Goal: Information Seeking & Learning: Learn about a topic

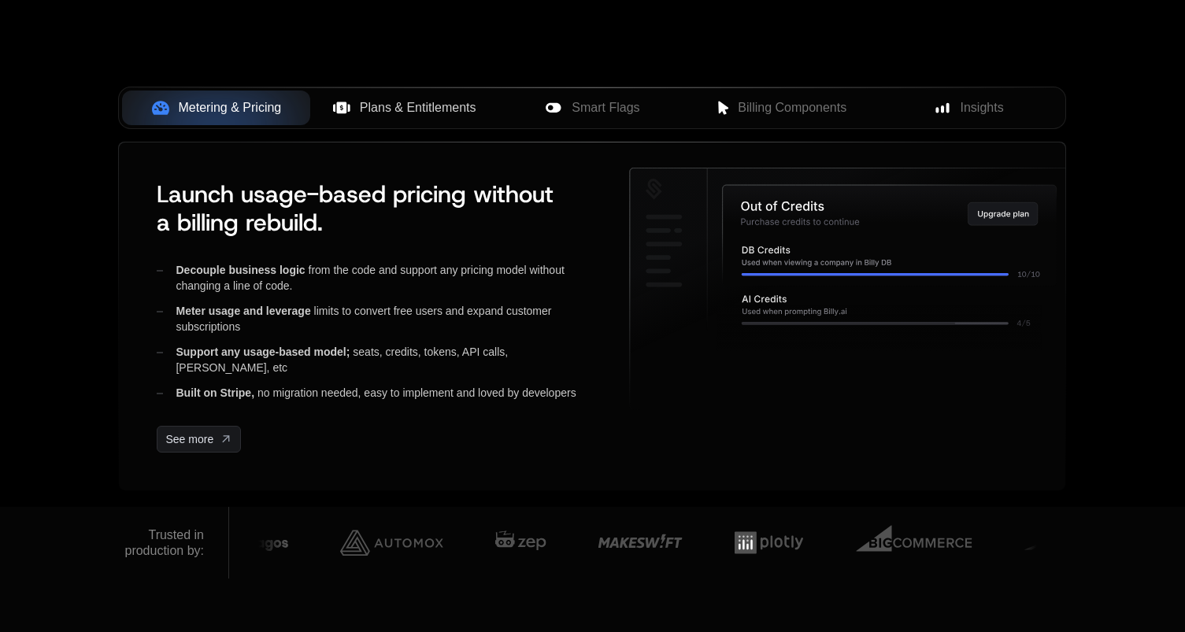
scroll to position [624, 0]
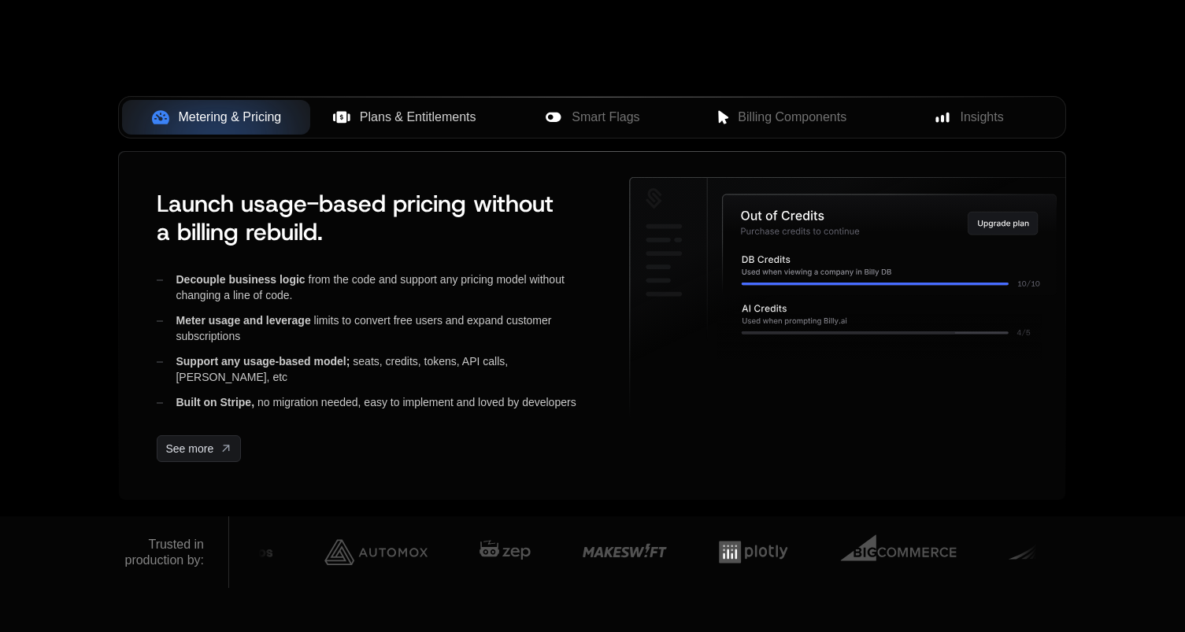
click at [423, 116] on span "Plans & Entitlements" at bounding box center [418, 117] width 116 height 19
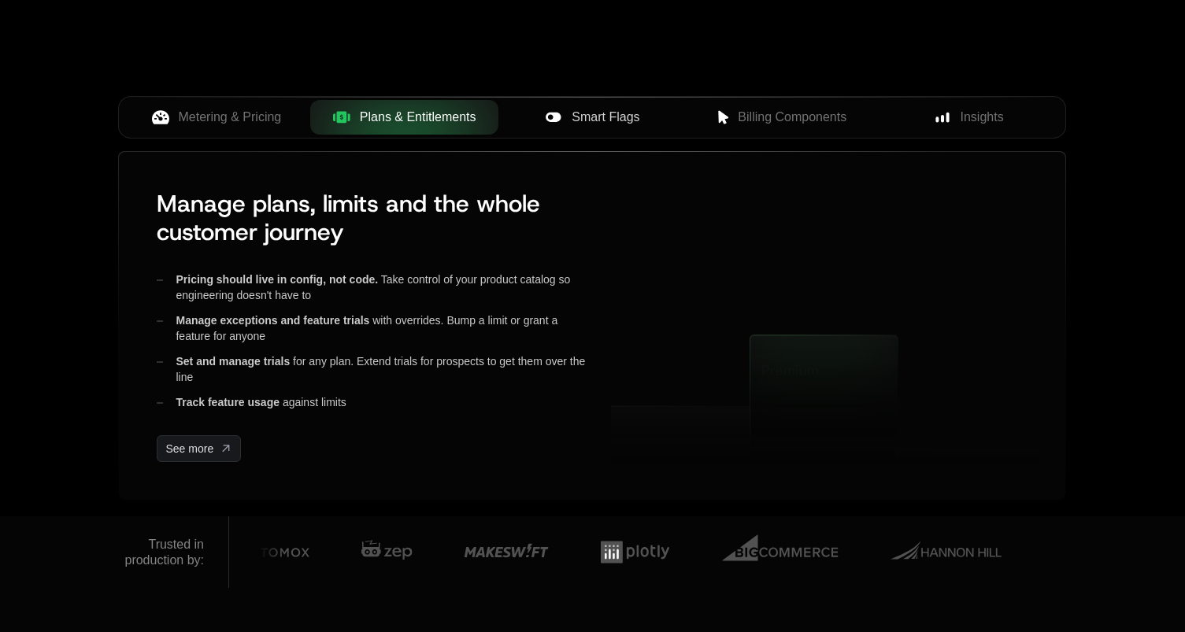
click at [591, 110] on span "Smart Flags" at bounding box center [605, 117] width 68 height 19
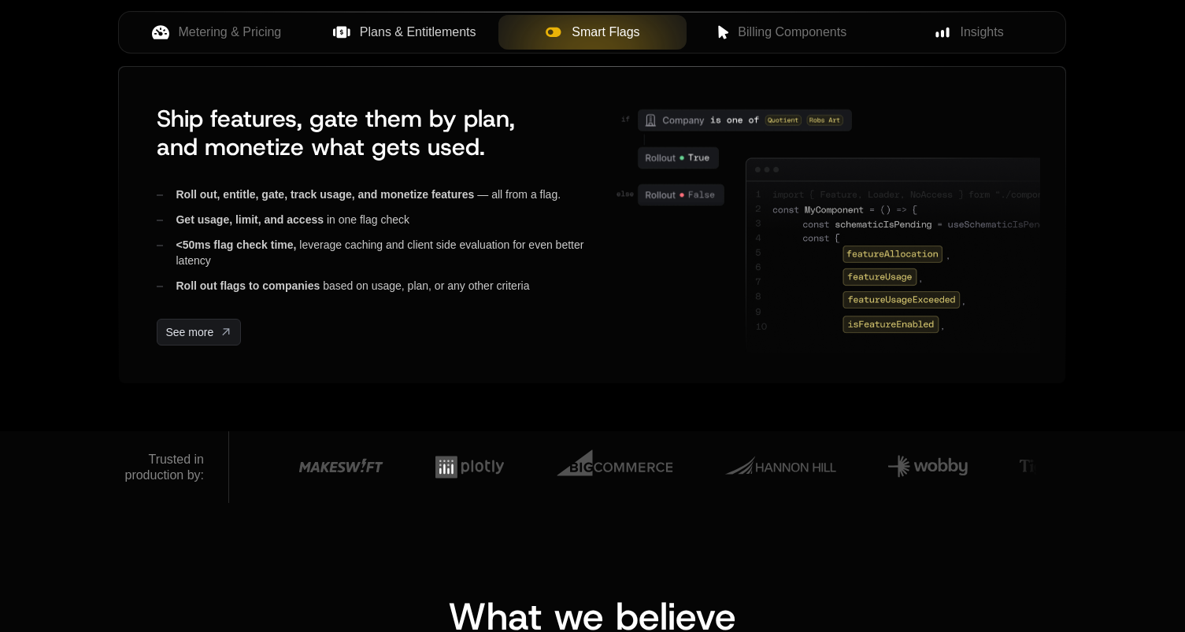
scroll to position [647, 0]
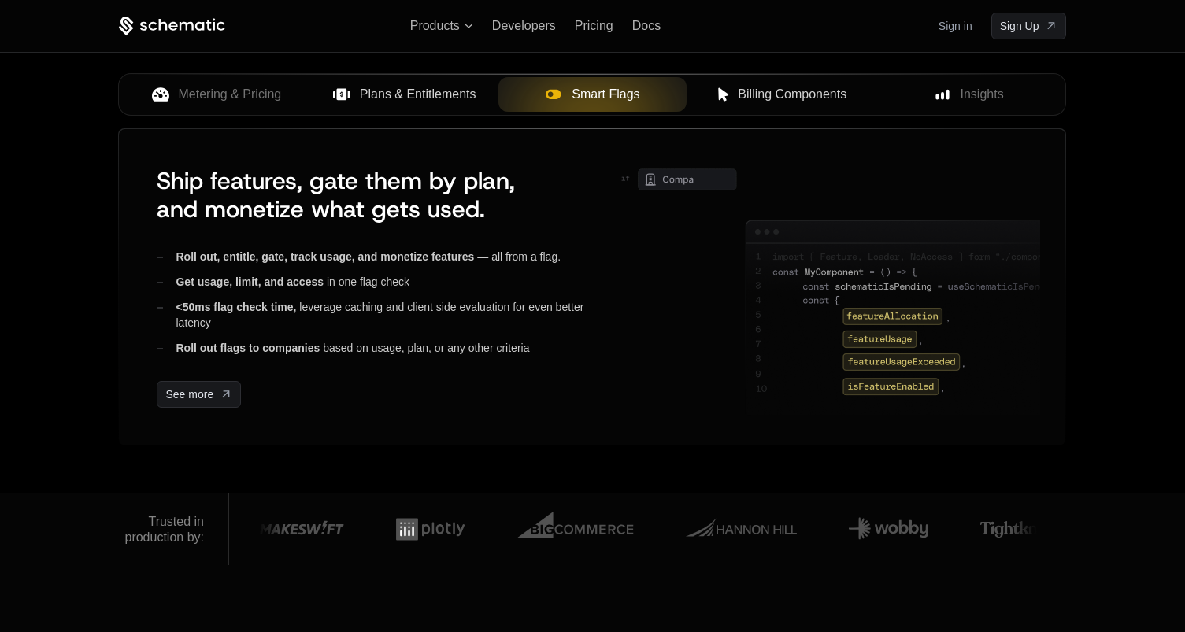
click at [784, 96] on span "Billing Components" at bounding box center [792, 94] width 109 height 19
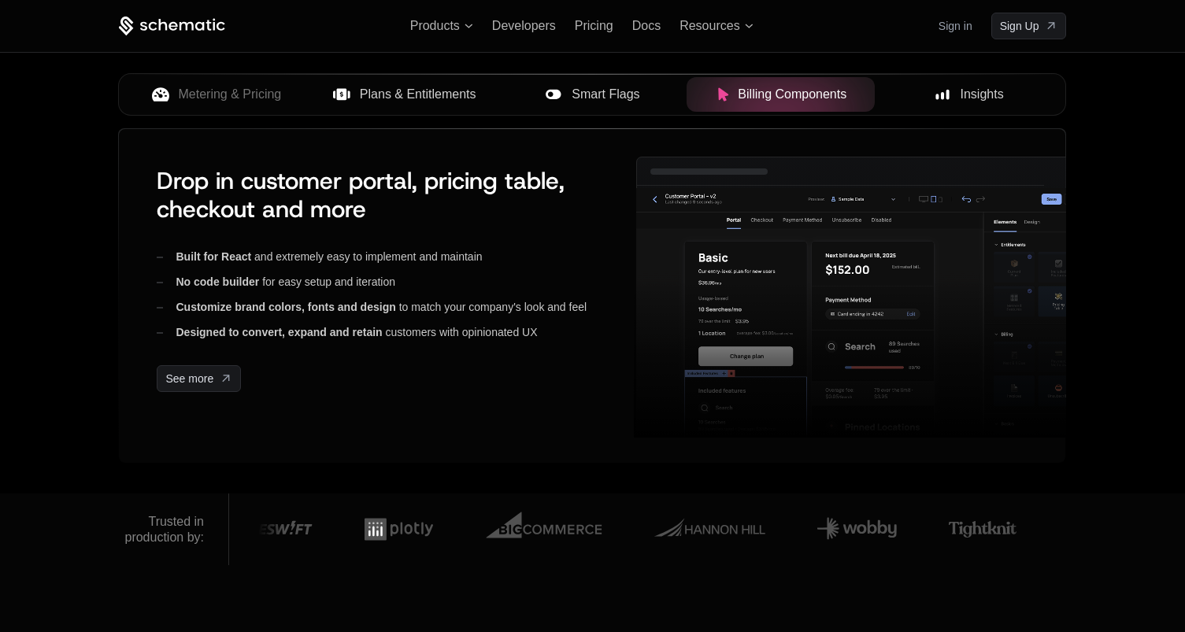
click at [972, 92] on span "Insights" at bounding box center [981, 94] width 43 height 19
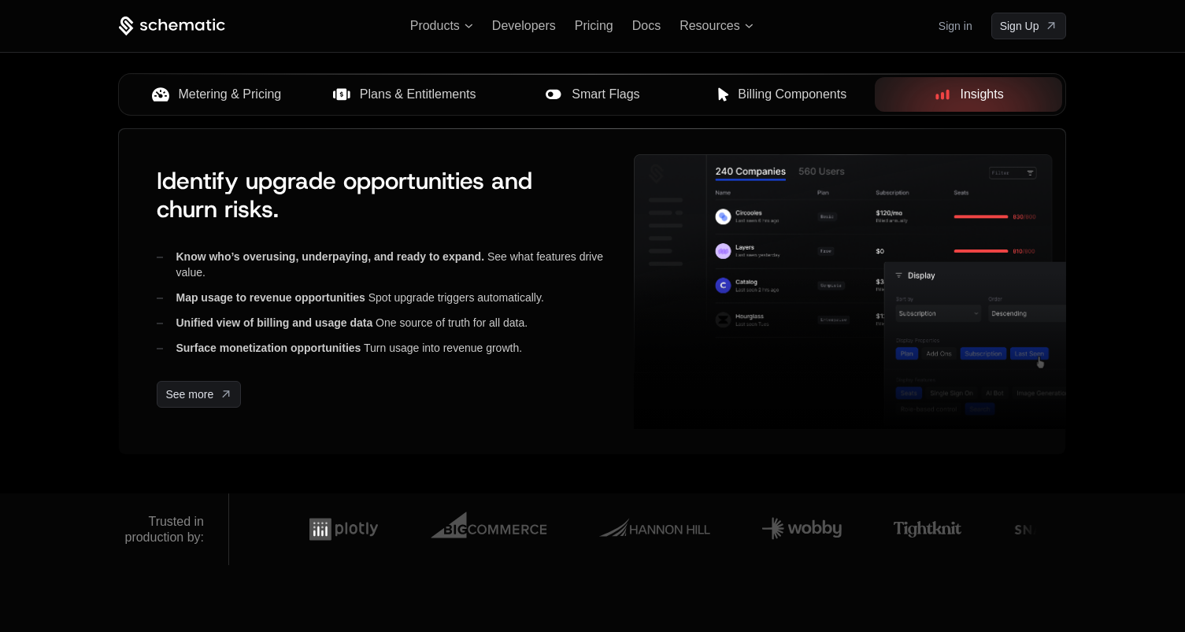
click at [221, 87] on span "Metering & Pricing" at bounding box center [230, 94] width 103 height 19
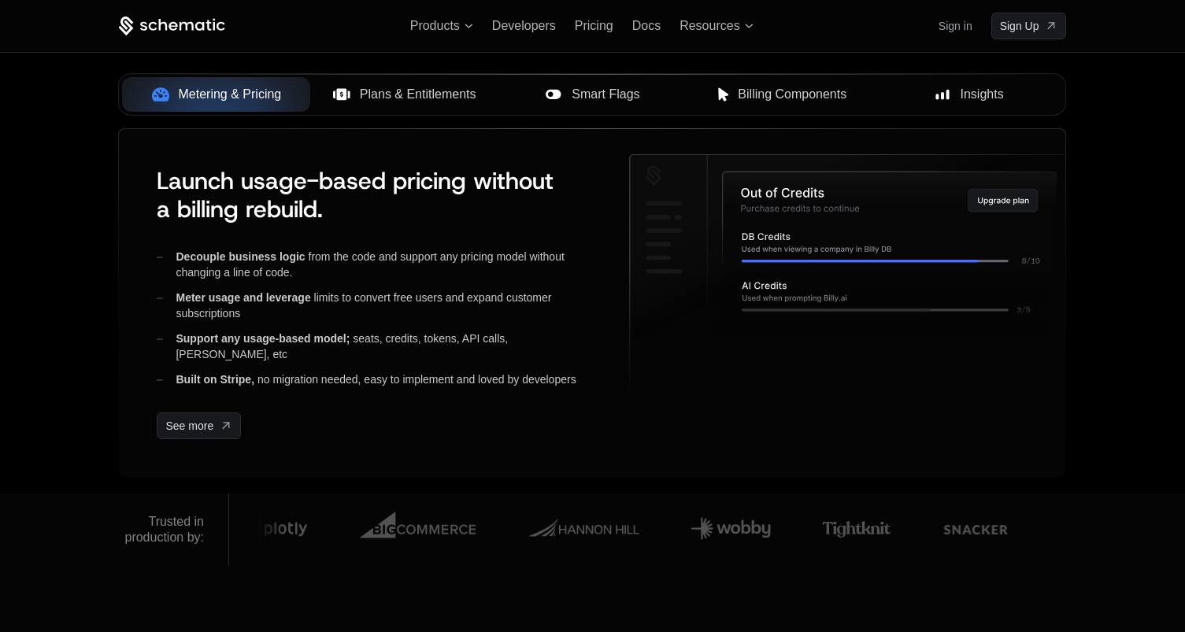
click at [420, 85] on span "Plans & Entitlements" at bounding box center [418, 94] width 116 height 19
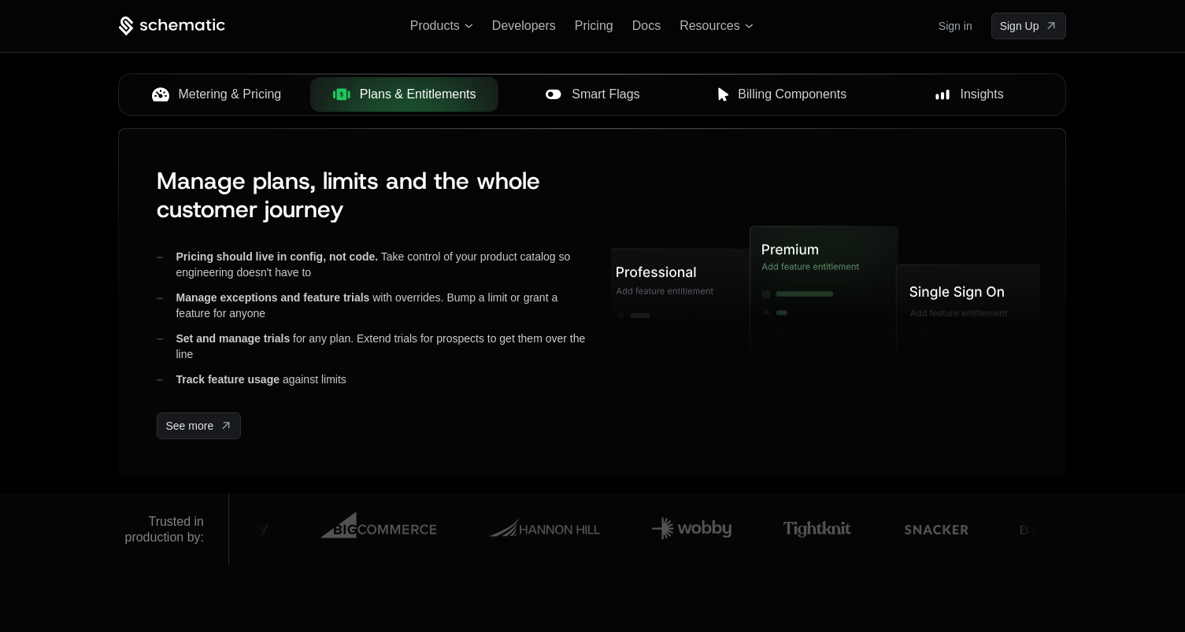
click at [294, 91] on div "Metering & Pricing" at bounding box center [216, 94] width 163 height 19
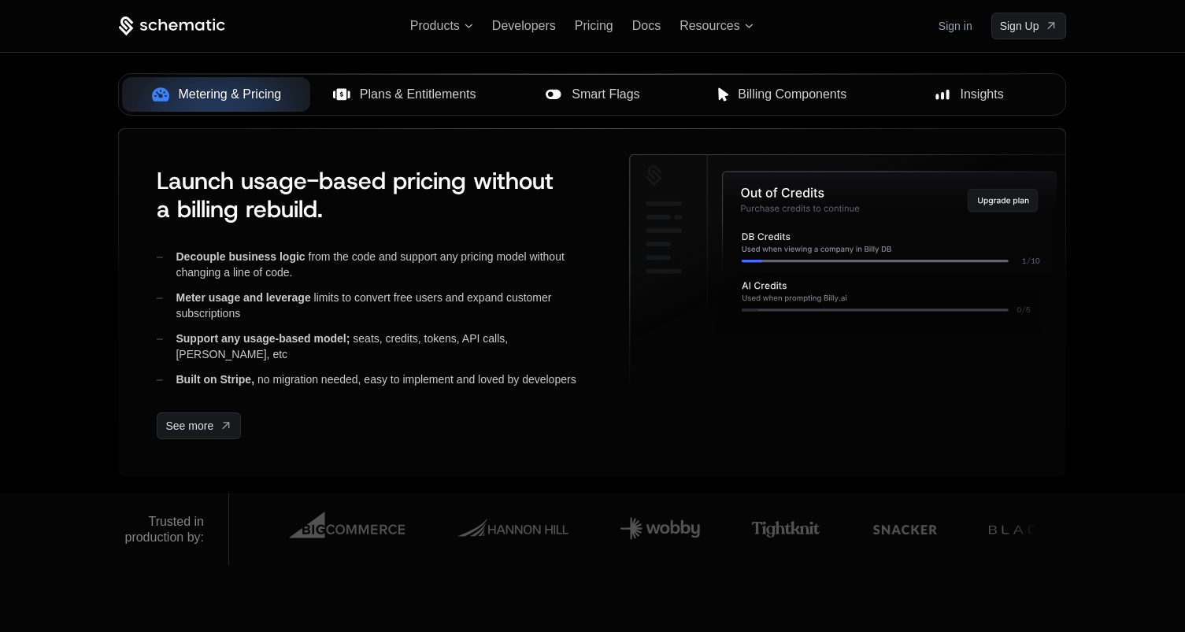
click at [398, 105] on button "Plans & Entitlements" at bounding box center [404, 94] width 188 height 35
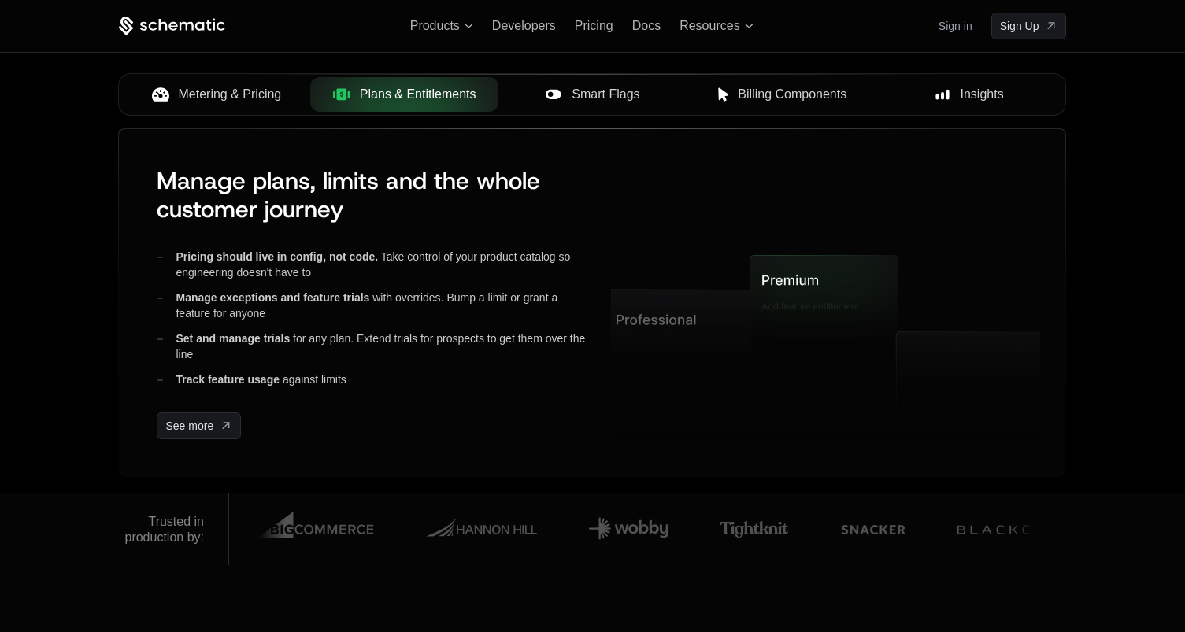
click at [568, 105] on button "Smart Flags" at bounding box center [592, 94] width 188 height 35
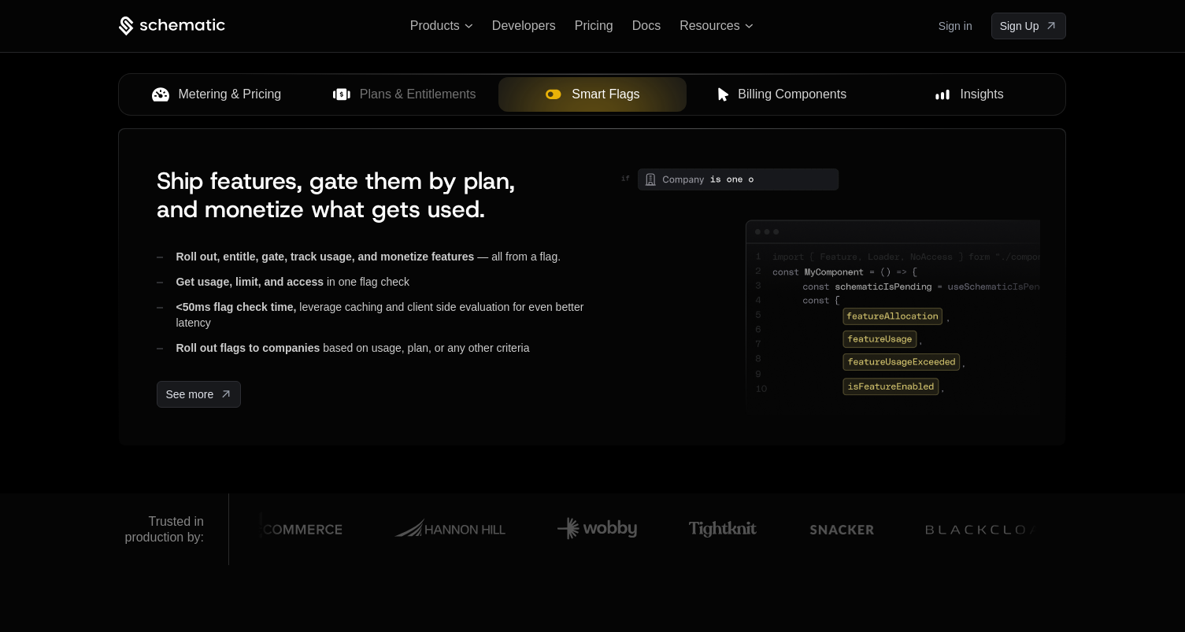
click at [775, 96] on span "Billing Components" at bounding box center [792, 94] width 109 height 19
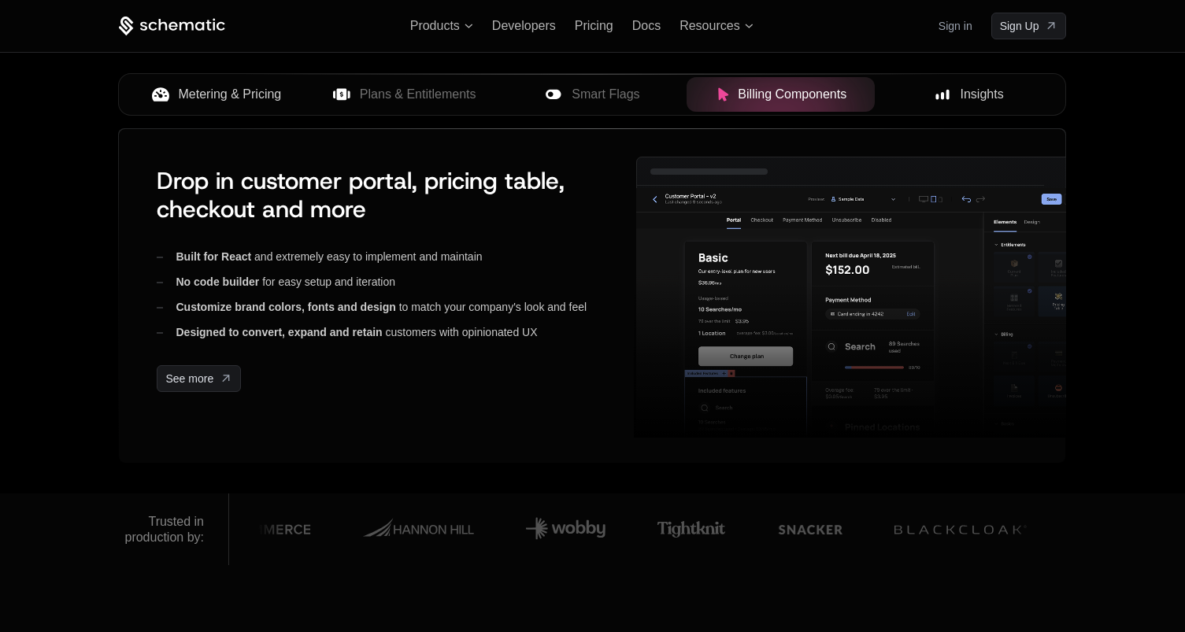
click at [1000, 102] on span "Insights" at bounding box center [981, 94] width 43 height 19
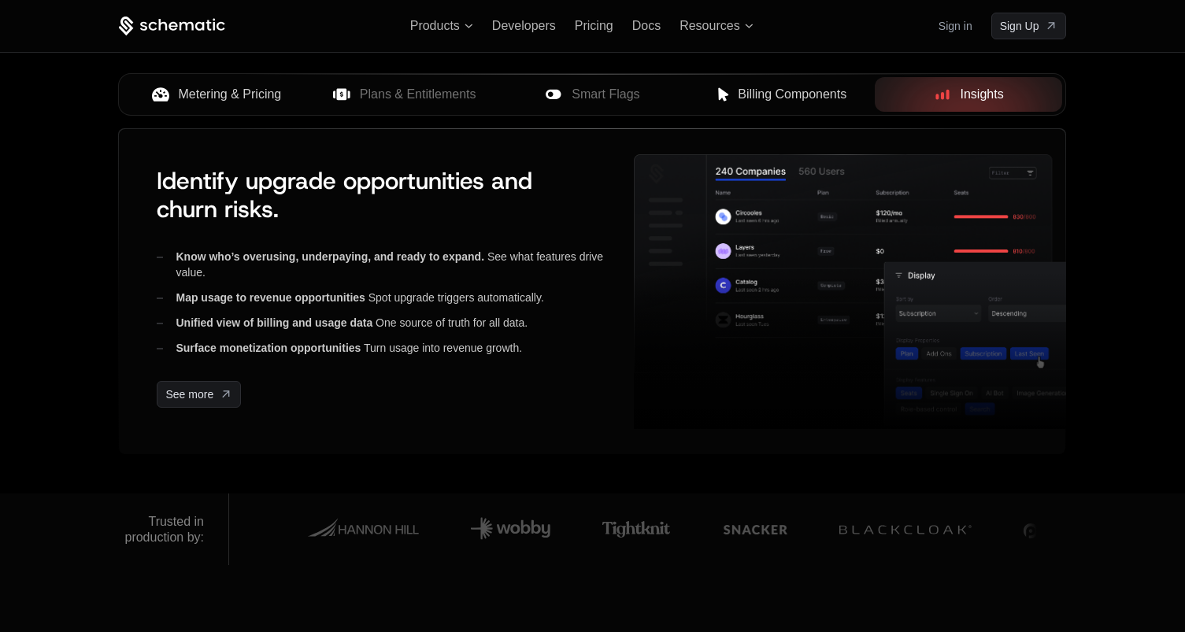
click at [786, 88] on span "Billing Components" at bounding box center [792, 94] width 109 height 19
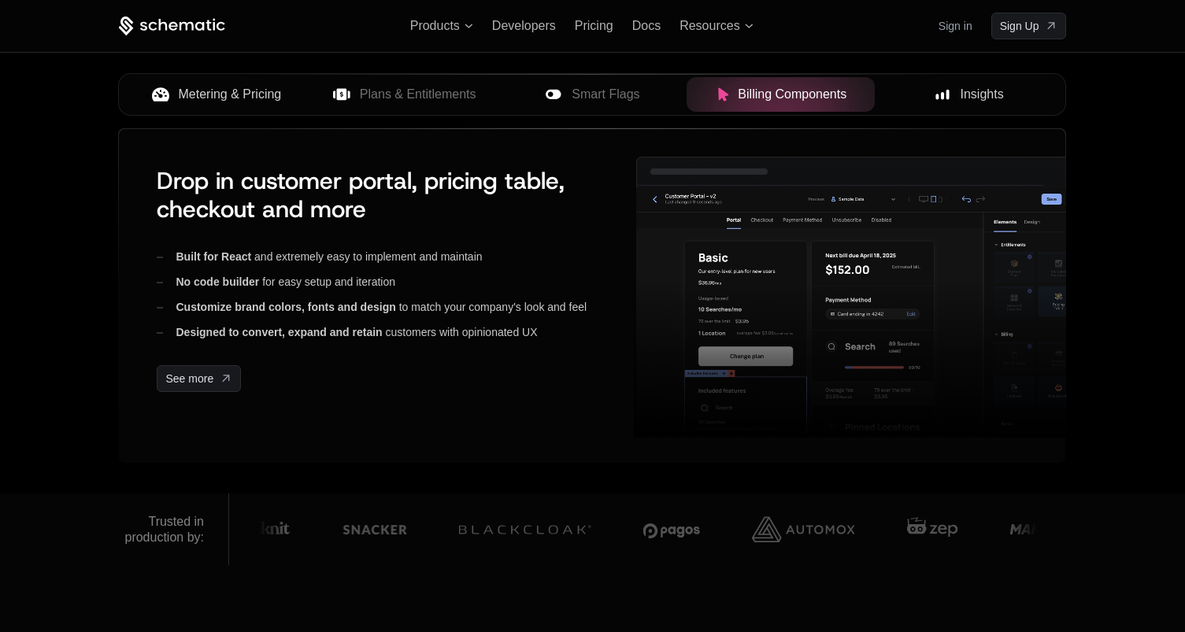
click at [874, 94] on button "Insights" at bounding box center [968, 94] width 188 height 35
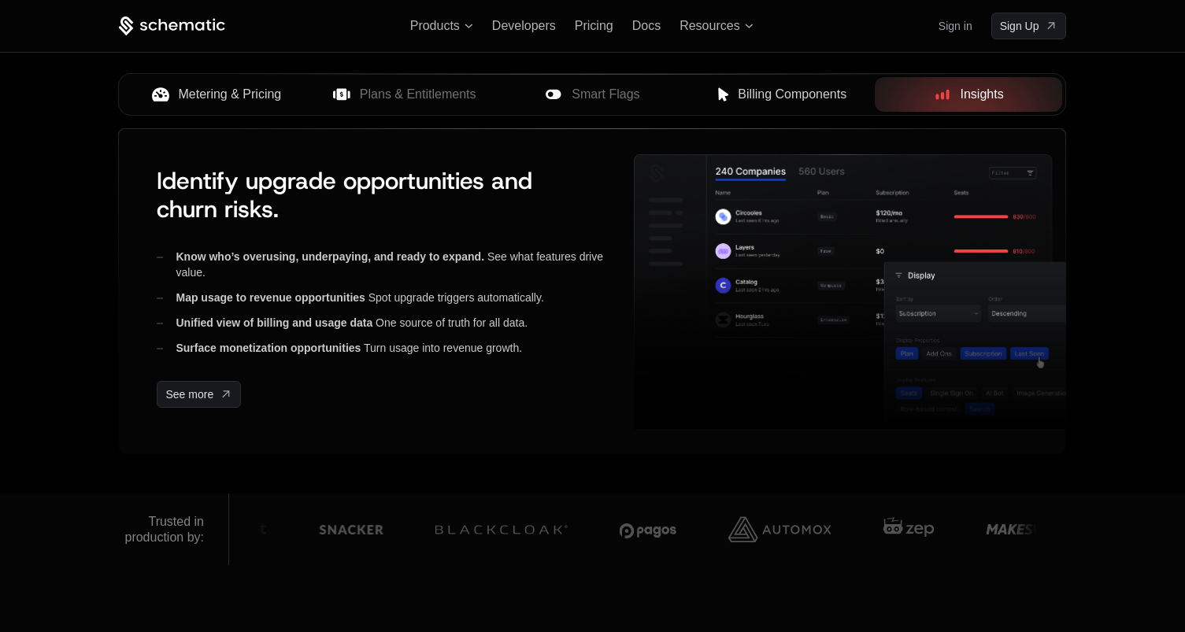
click at [874, 94] on div at bounding box center [968, 94] width 188 height 35
click at [872, 94] on button "Billing Components" at bounding box center [780, 94] width 188 height 35
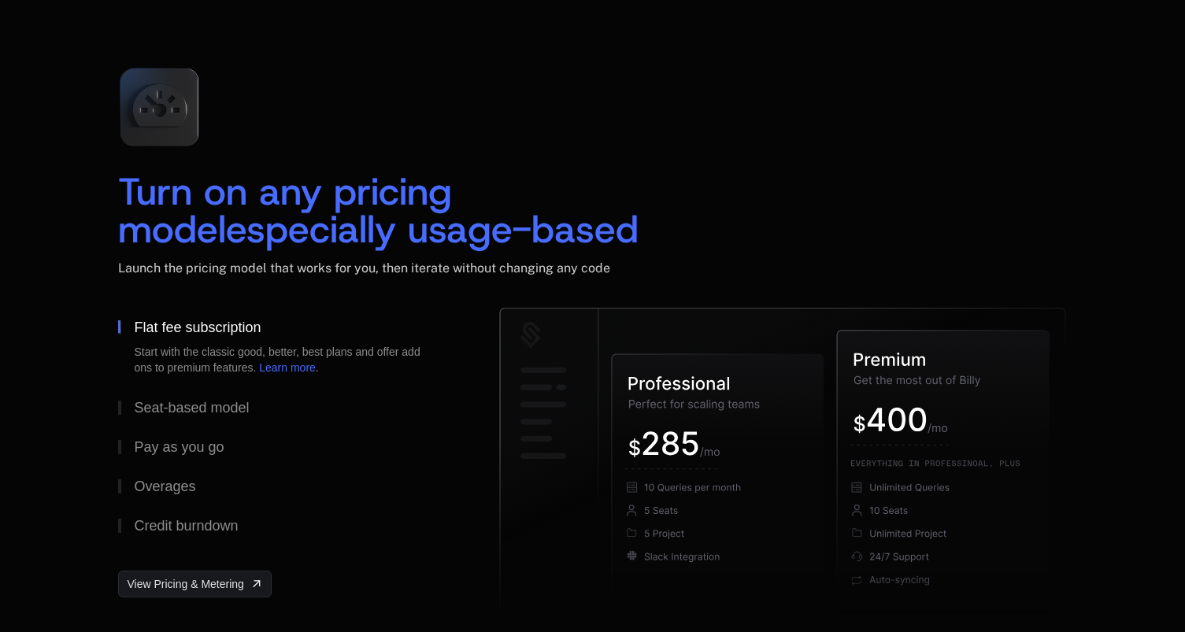
scroll to position [2286, 0]
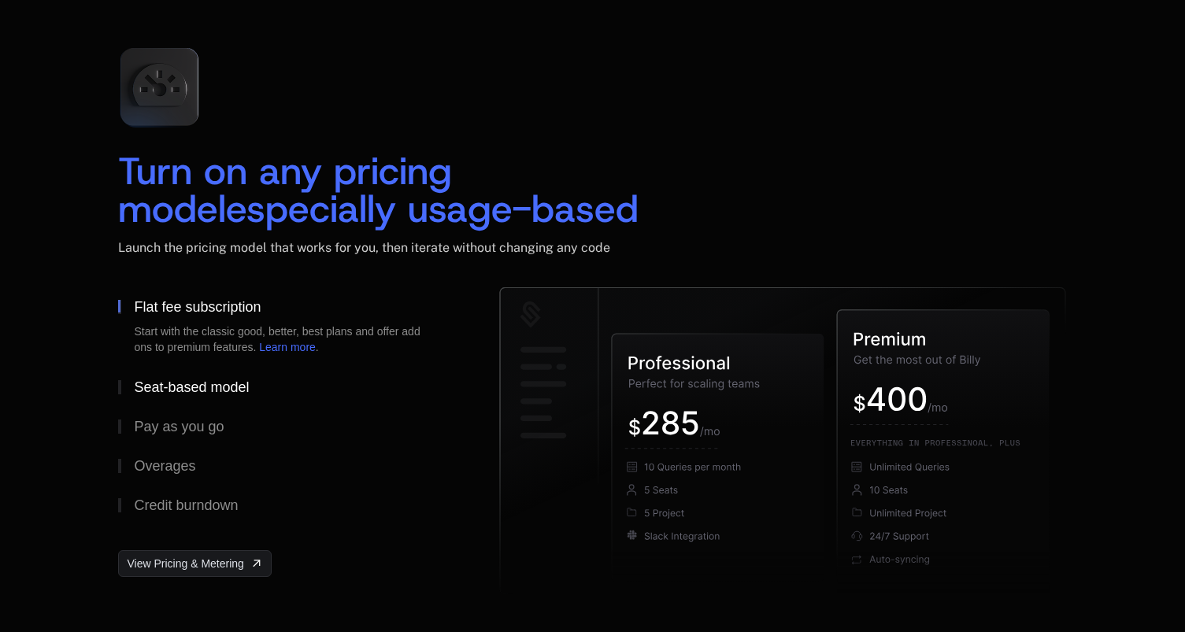
click at [204, 383] on div "Seat-based model" at bounding box center [191, 387] width 115 height 14
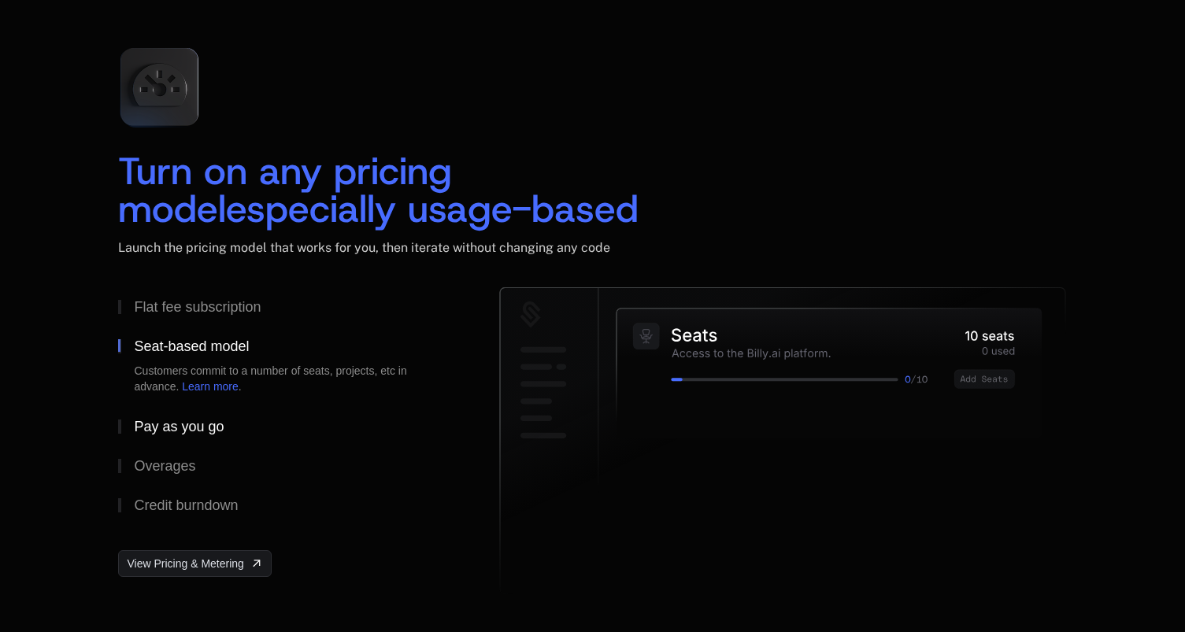
click at [194, 426] on div "Pay as you go" at bounding box center [179, 427] width 90 height 14
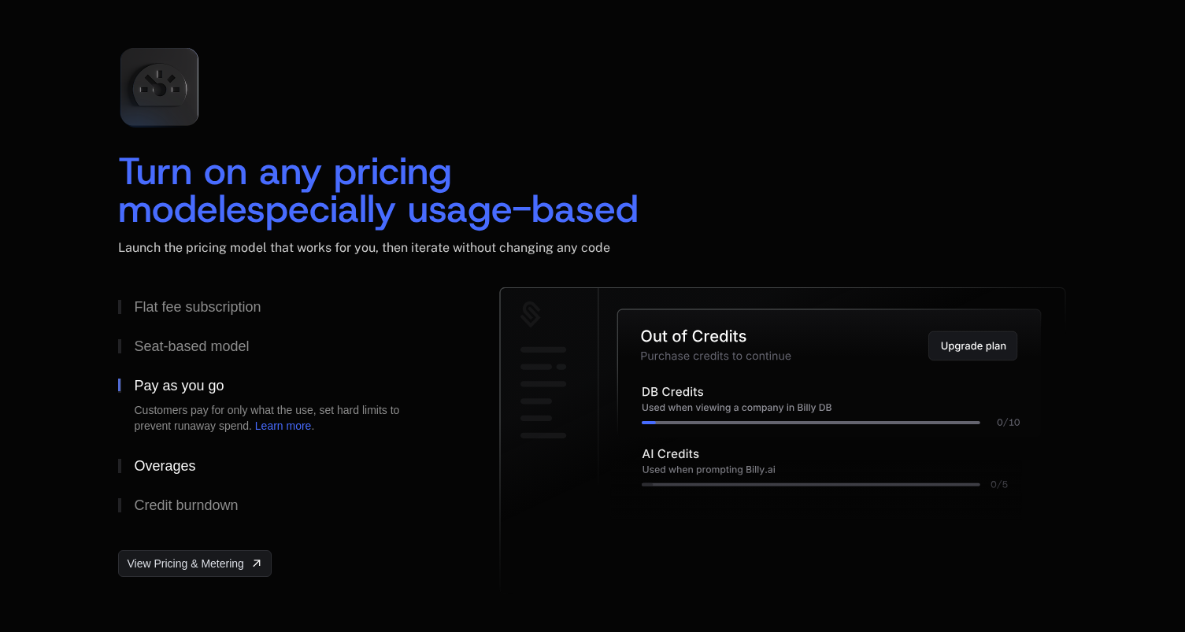
click at [190, 469] on div "Overages" at bounding box center [164, 466] width 61 height 14
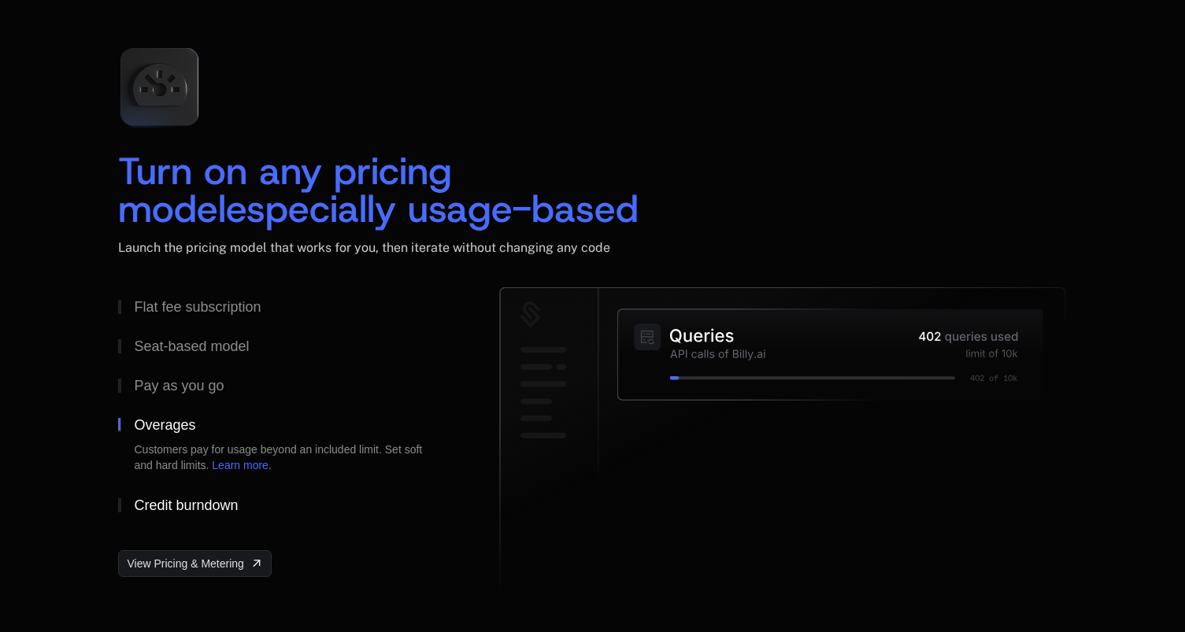
click at [187, 498] on div "Credit burndown" at bounding box center [186, 505] width 104 height 14
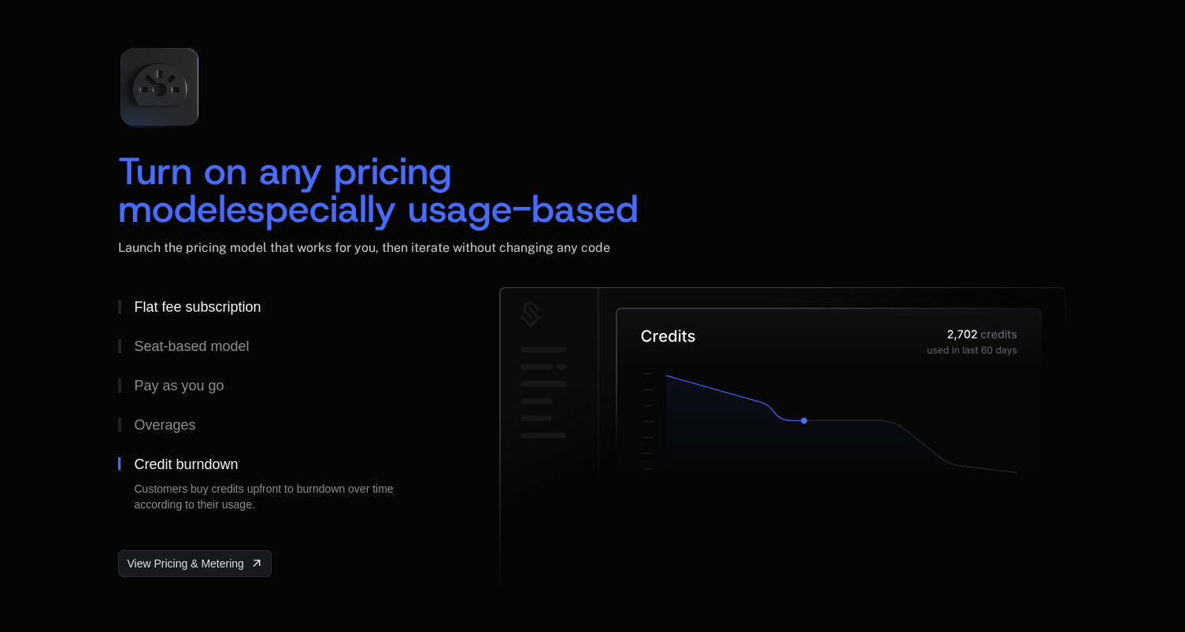
click at [183, 300] on div "Flat fee subscription" at bounding box center [197, 307] width 127 height 14
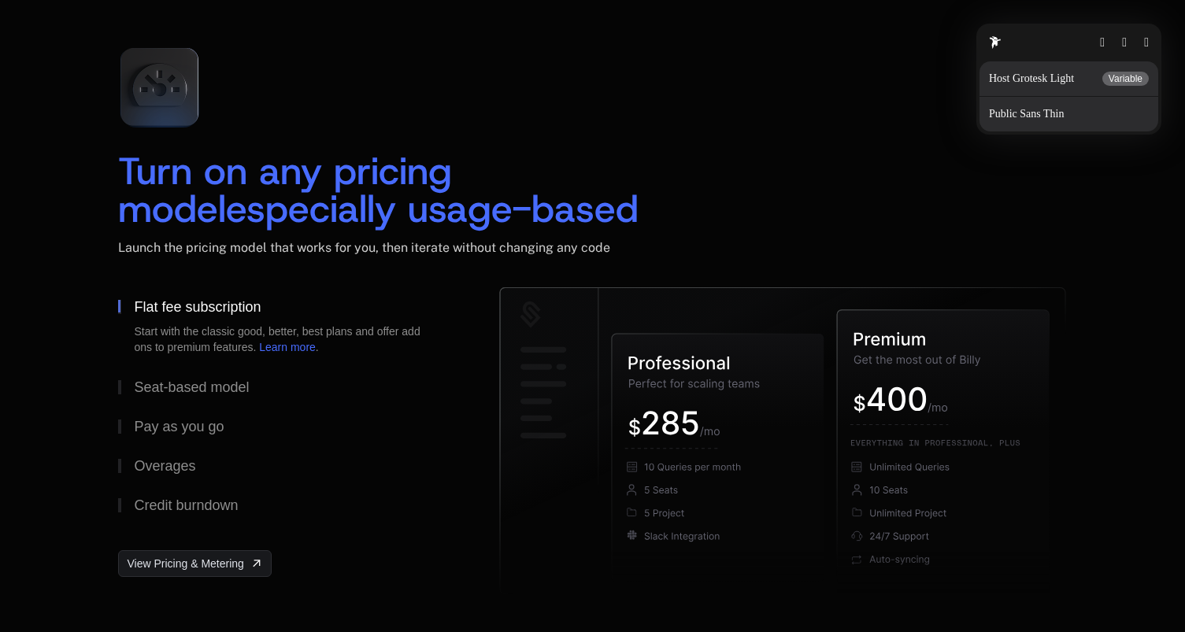
click at [1146, 49] on button "button" at bounding box center [1146, 42] width 5 height 13
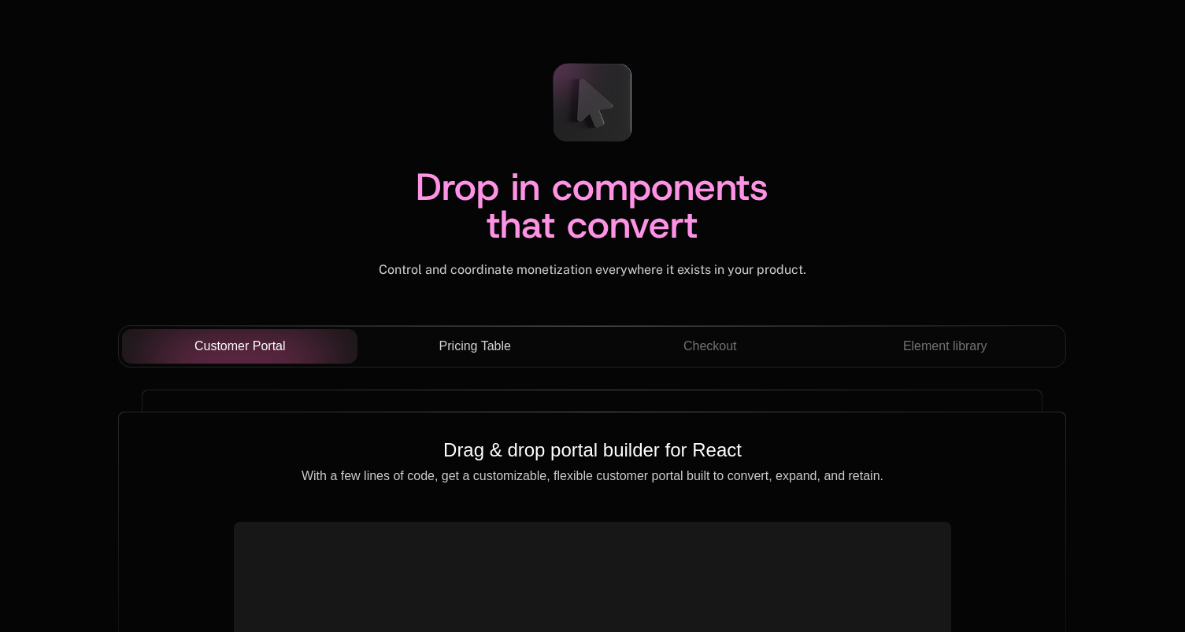
scroll to position [5394, 0]
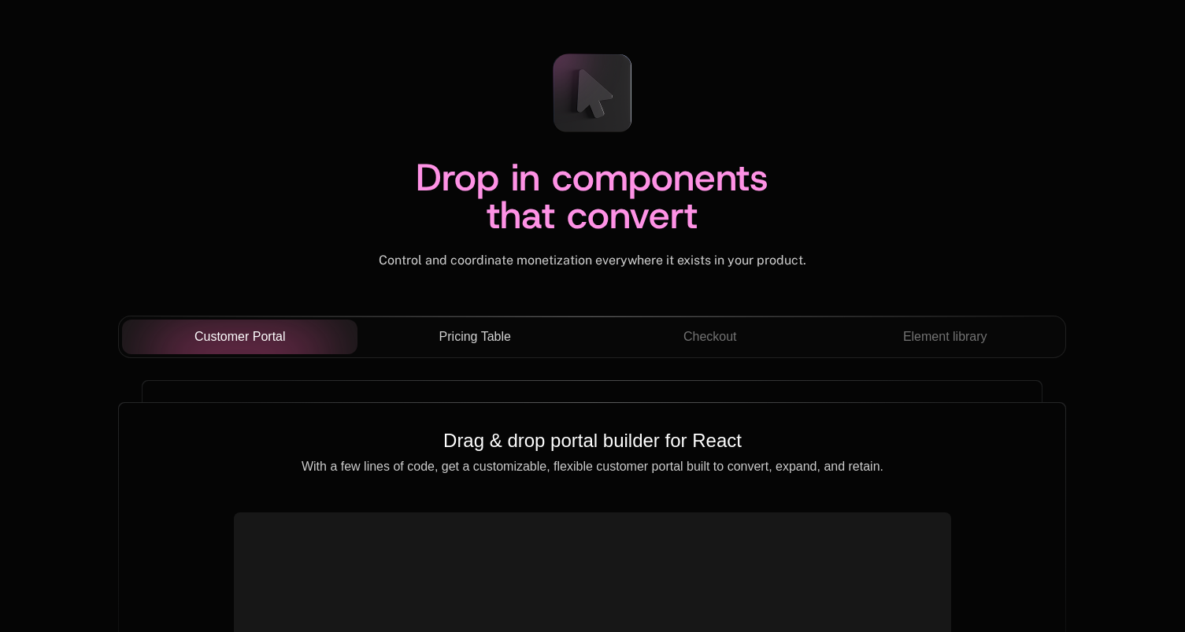
click at [452, 342] on span "Pricing Table" at bounding box center [475, 336] width 72 height 19
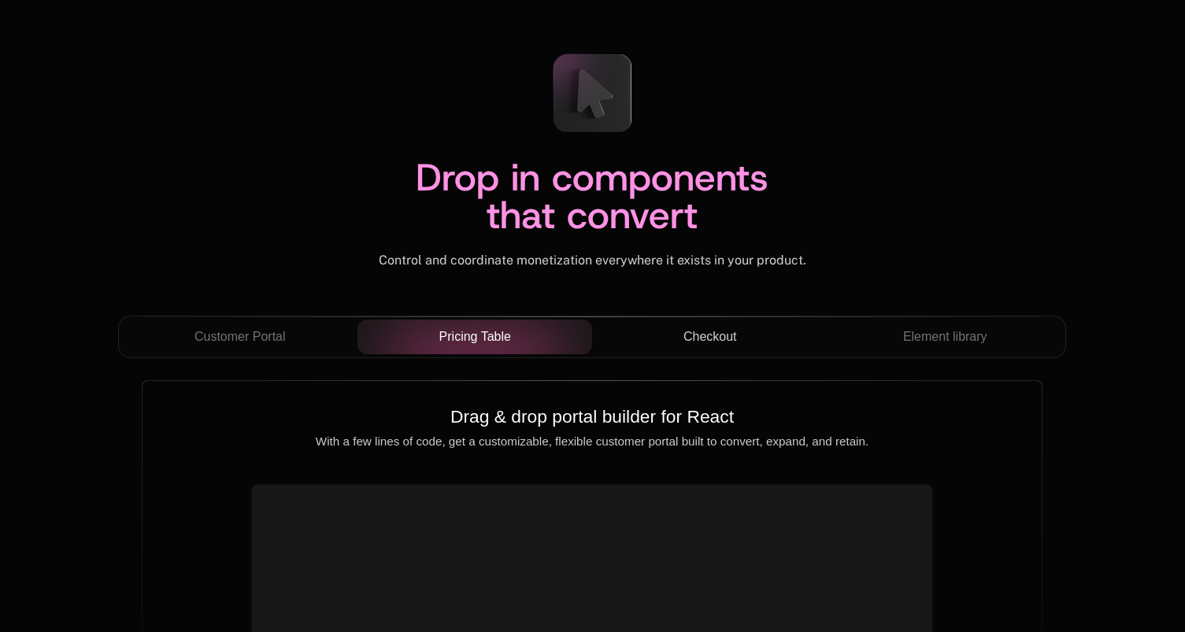
click at [627, 342] on div "Checkout" at bounding box center [710, 336] width 210 height 19
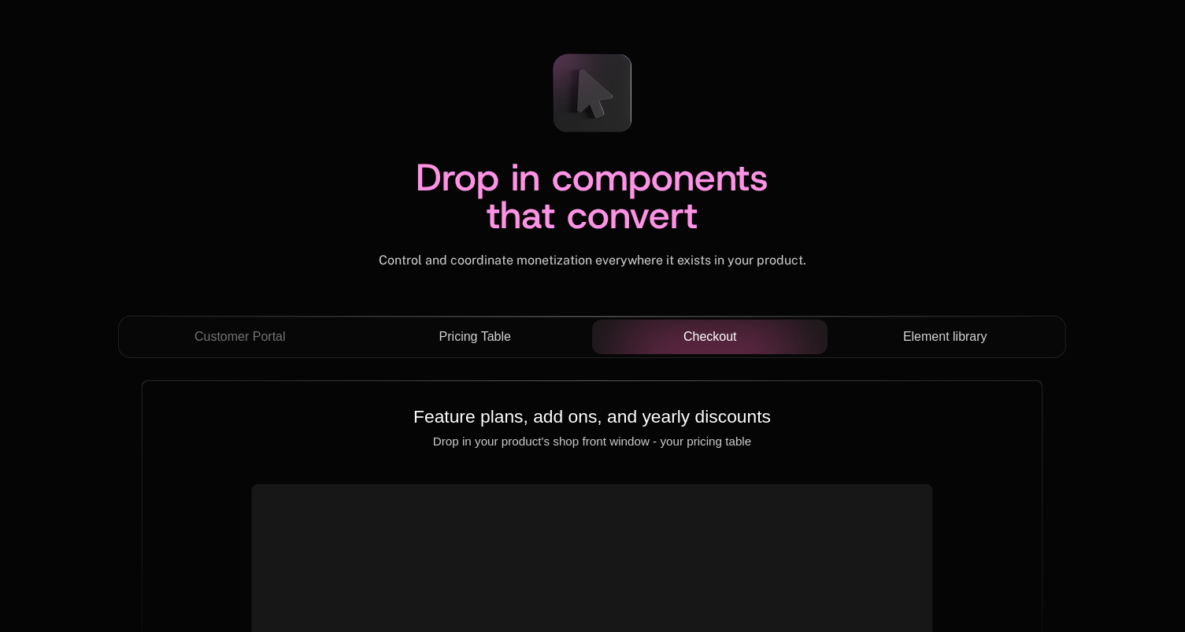
click at [937, 335] on span "Element library" at bounding box center [945, 336] width 84 height 19
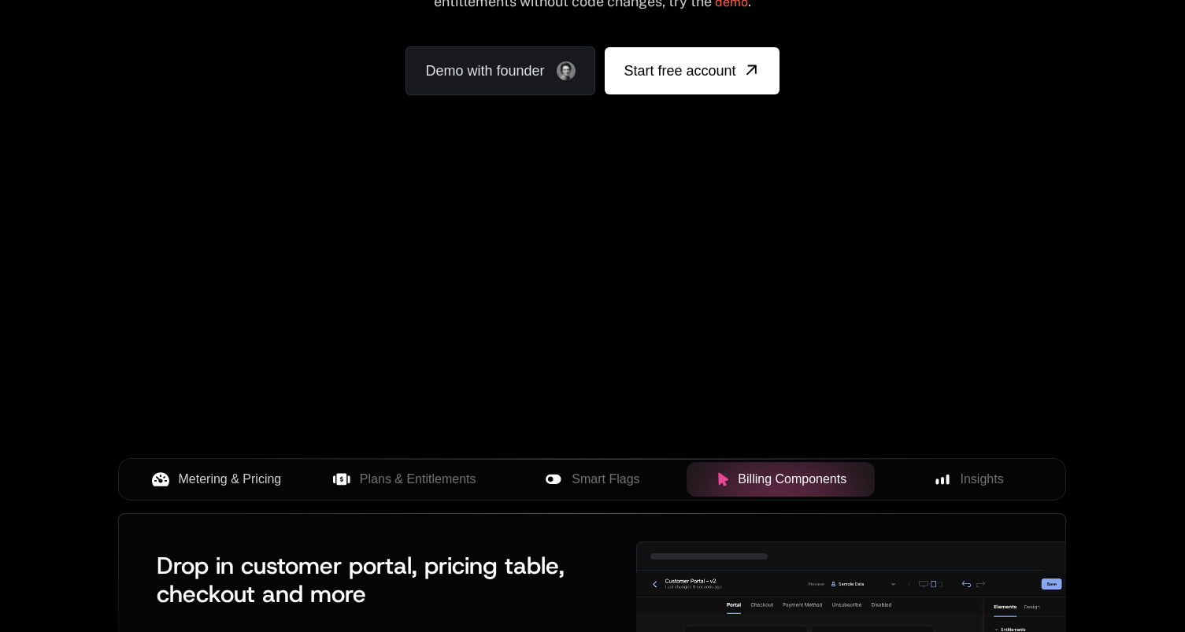
scroll to position [290, 0]
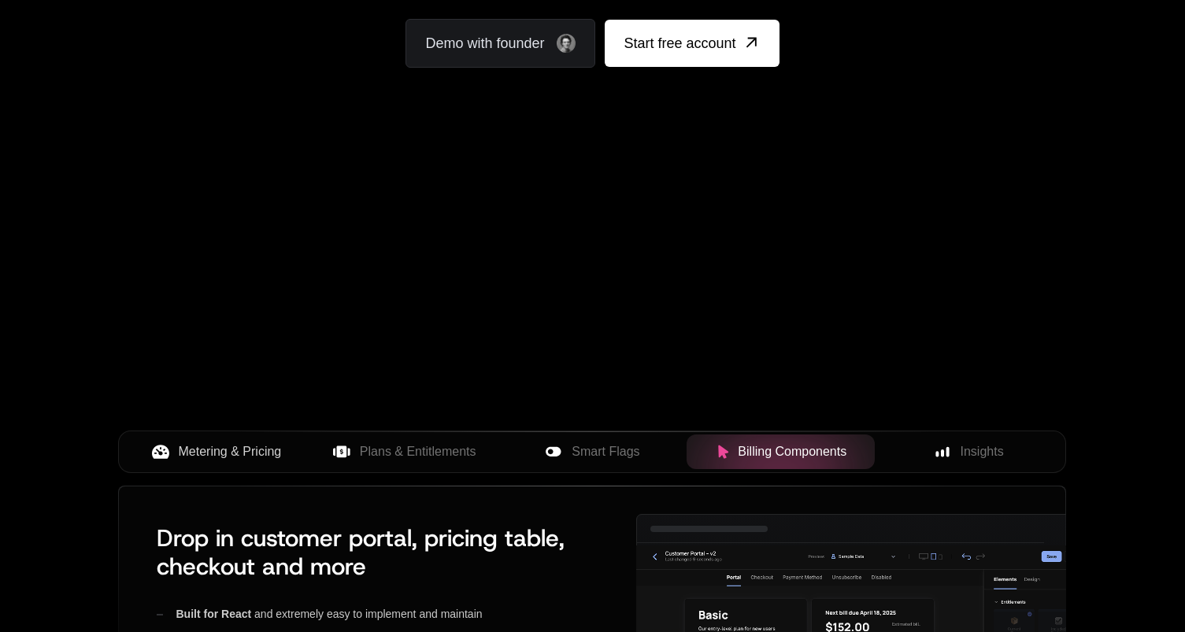
click at [939, 456] on icon at bounding box center [942, 452] width 14 height 14
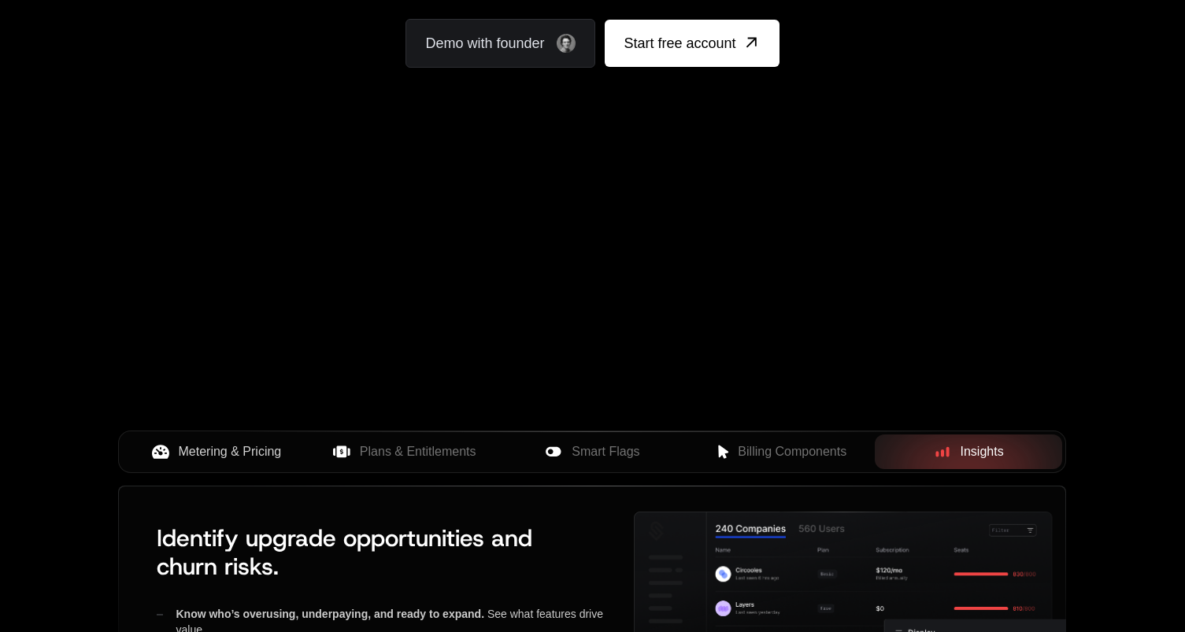
click at [411, 446] on span "Plans & Entitlements" at bounding box center [418, 451] width 116 height 19
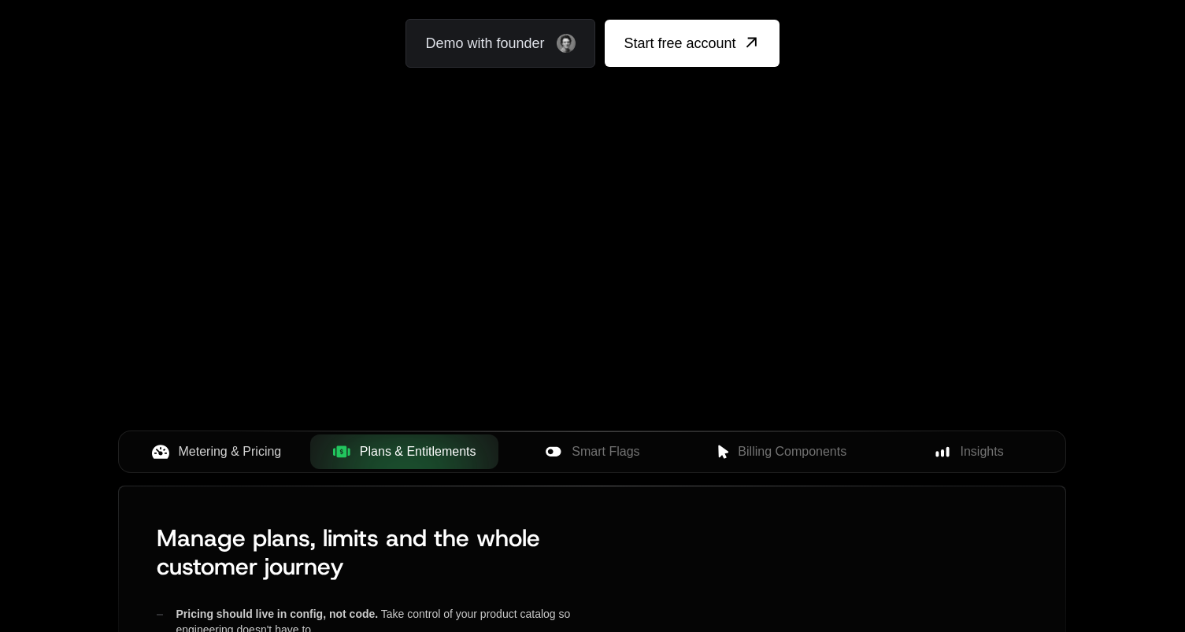
click at [280, 442] on button "Metering & Pricing" at bounding box center [216, 451] width 188 height 35
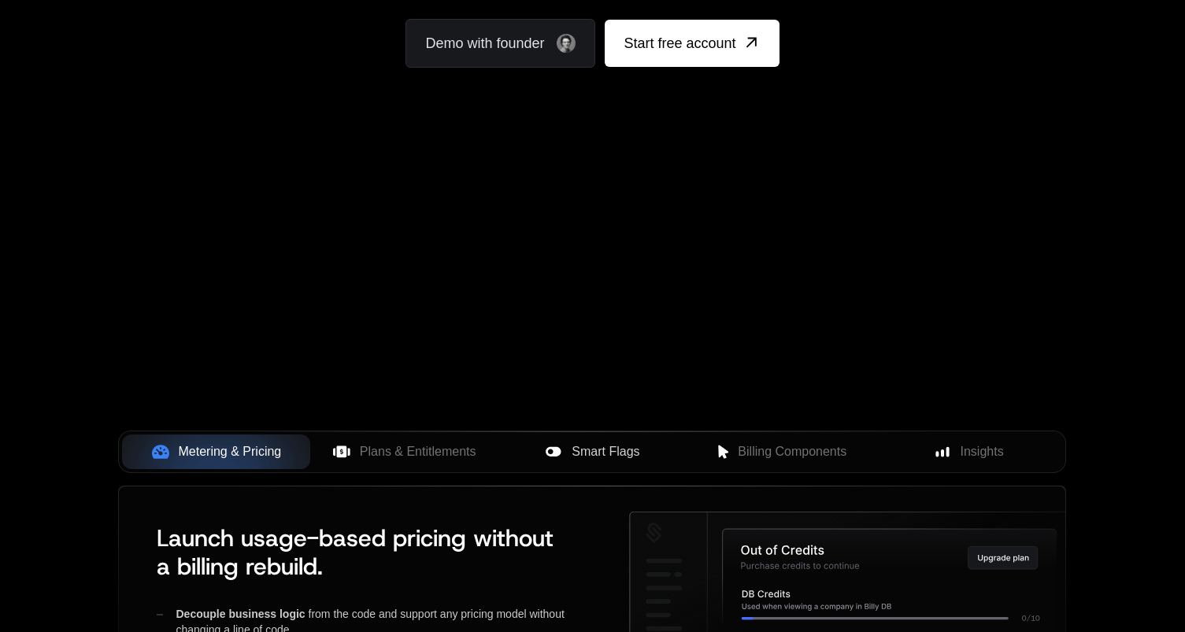
drag, startPoint x: 456, startPoint y: 446, endPoint x: 508, endPoint y: 444, distance: 52.0
click at [456, 446] on span "Plans & Entitlements" at bounding box center [418, 451] width 116 height 19
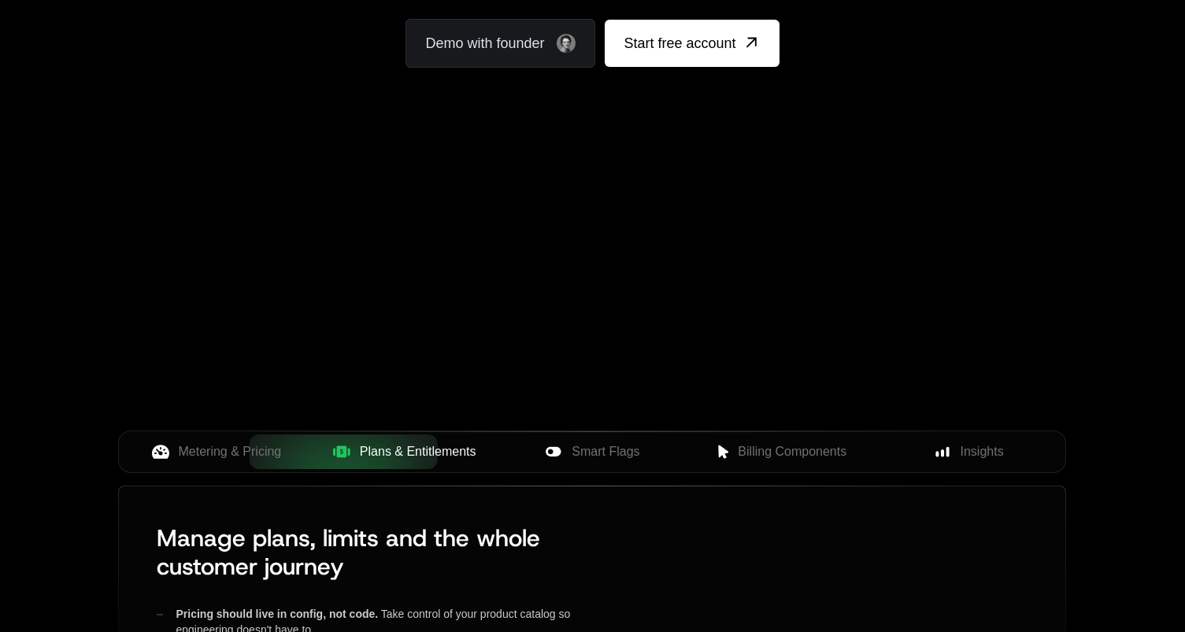
click at [590, 447] on span "Smart Flags" at bounding box center [605, 451] width 68 height 19
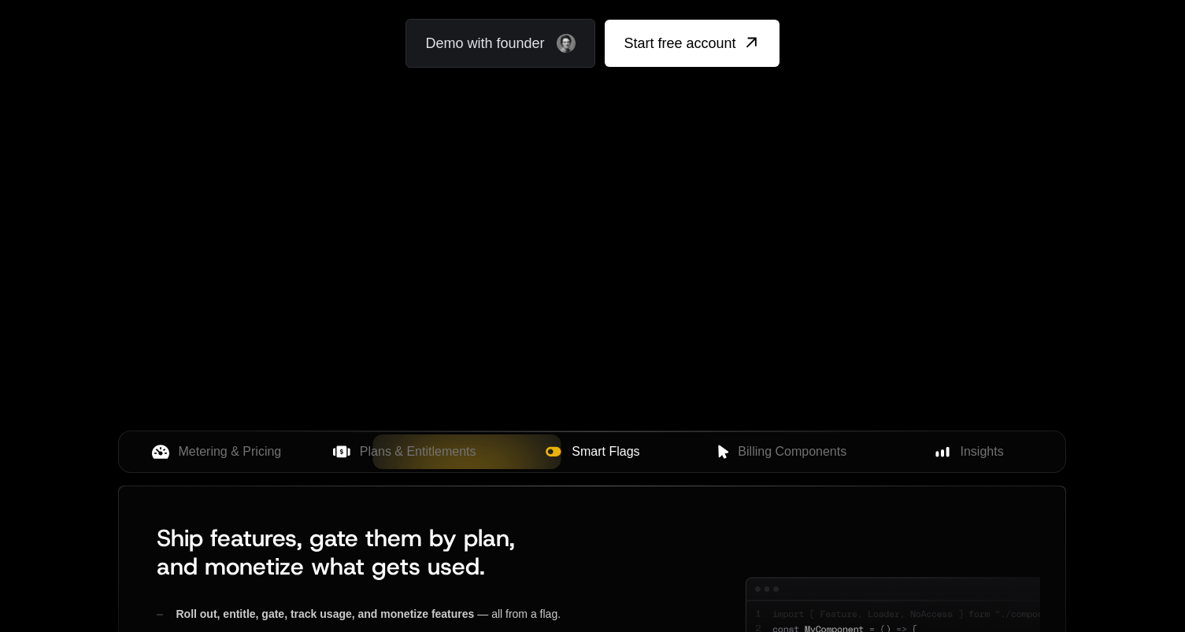
click at [742, 449] on span "Billing Components" at bounding box center [792, 451] width 109 height 19
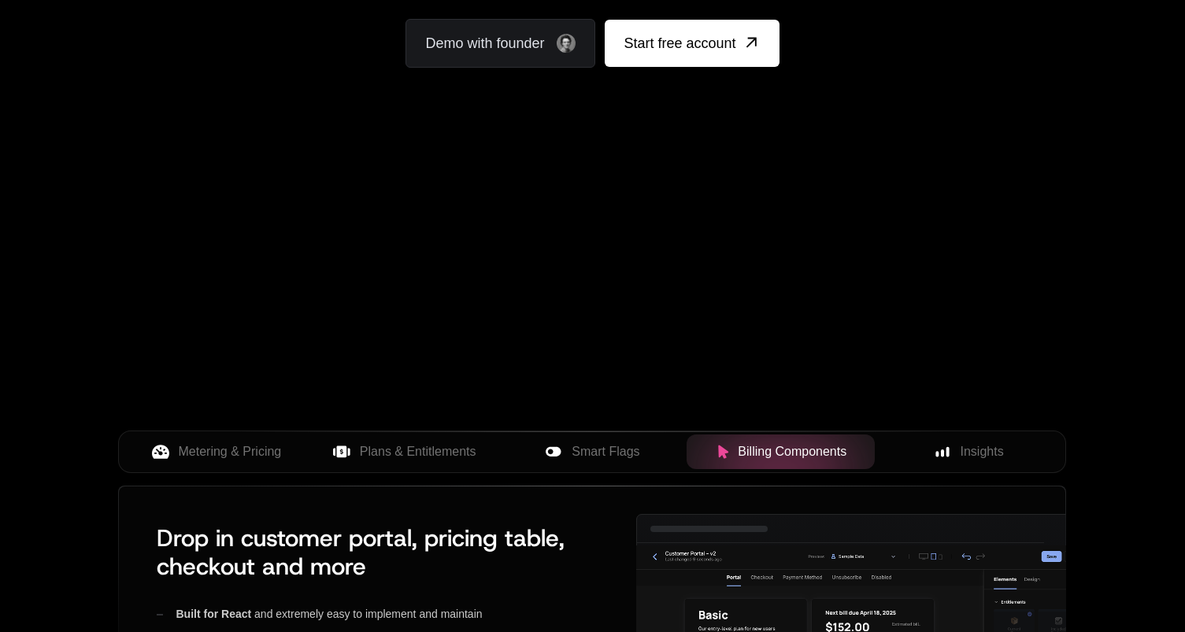
click at [943, 448] on icon at bounding box center [942, 452] width 14 height 14
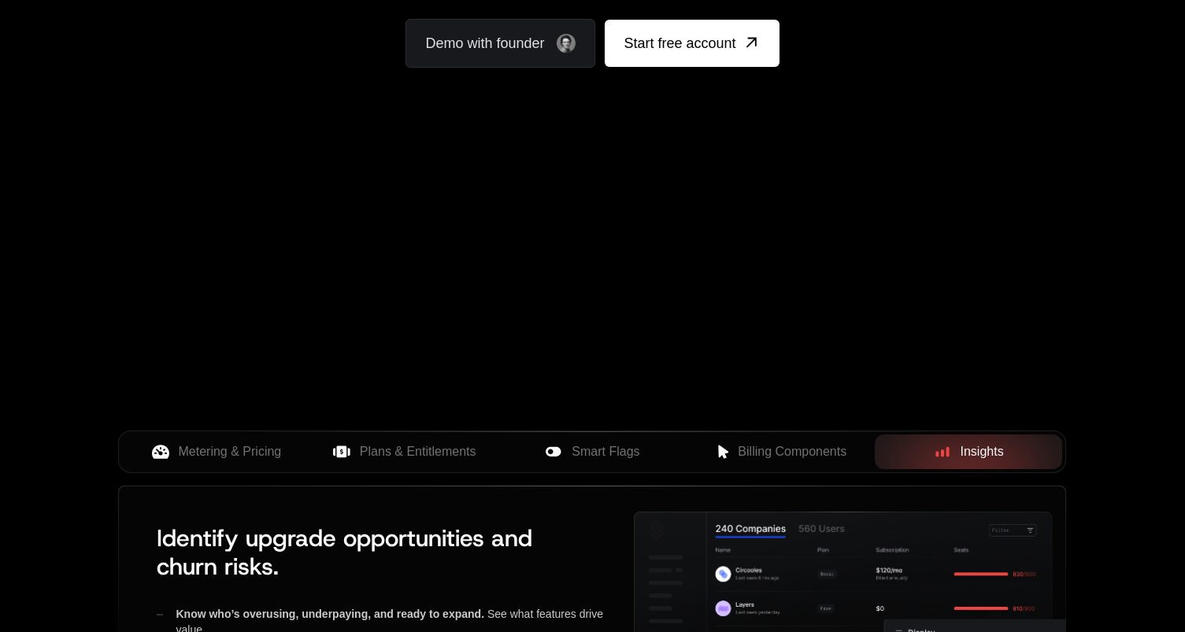
scroll to position [0, 0]
